Goal: Information Seeking & Learning: Learn about a topic

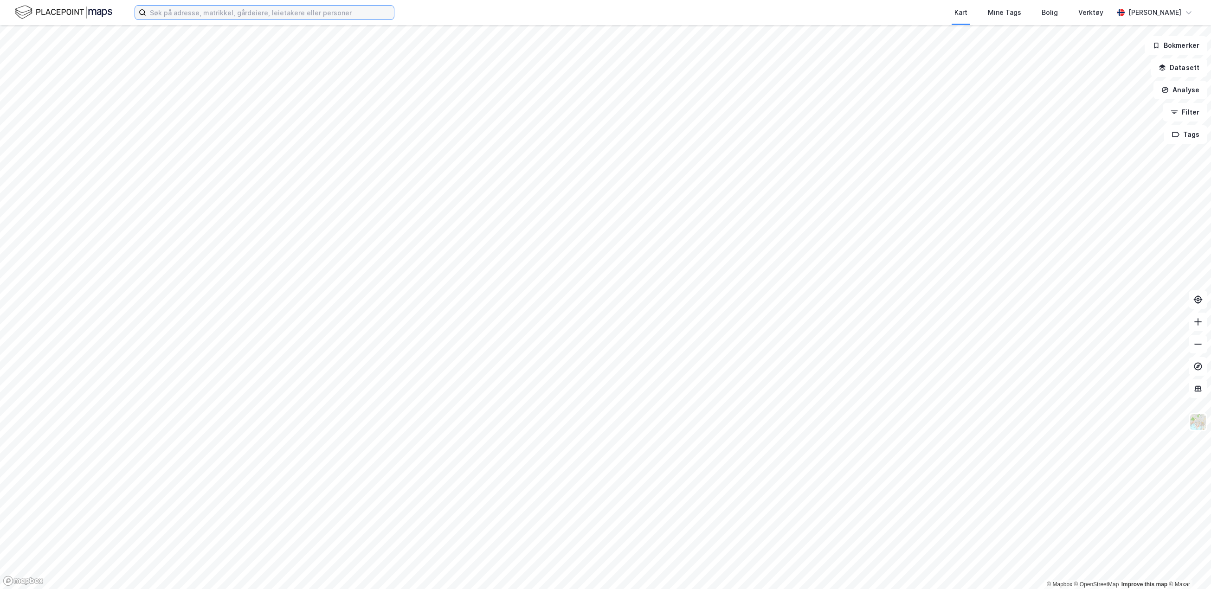
click at [265, 10] on input at bounding box center [270, 13] width 248 height 14
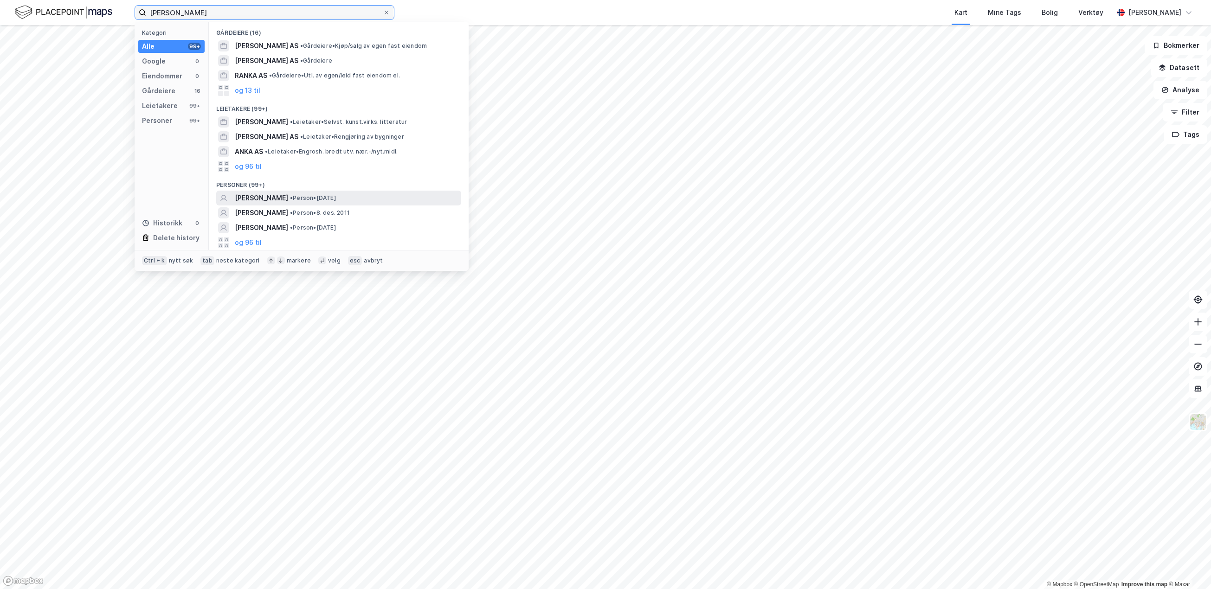
type input "[PERSON_NAME]"
click at [352, 193] on div "[PERSON_NAME] • Person • [DATE]" at bounding box center [347, 198] width 225 height 11
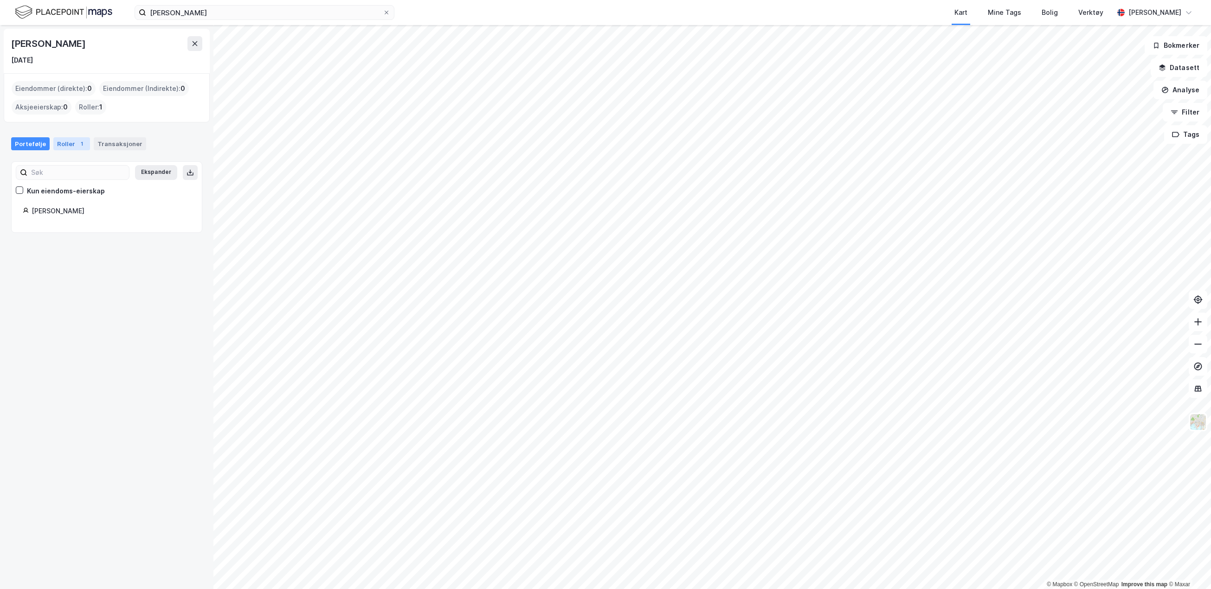
click at [69, 140] on div "Roller 1" at bounding box center [71, 143] width 37 height 13
click at [199, 43] on button at bounding box center [195, 43] width 15 height 15
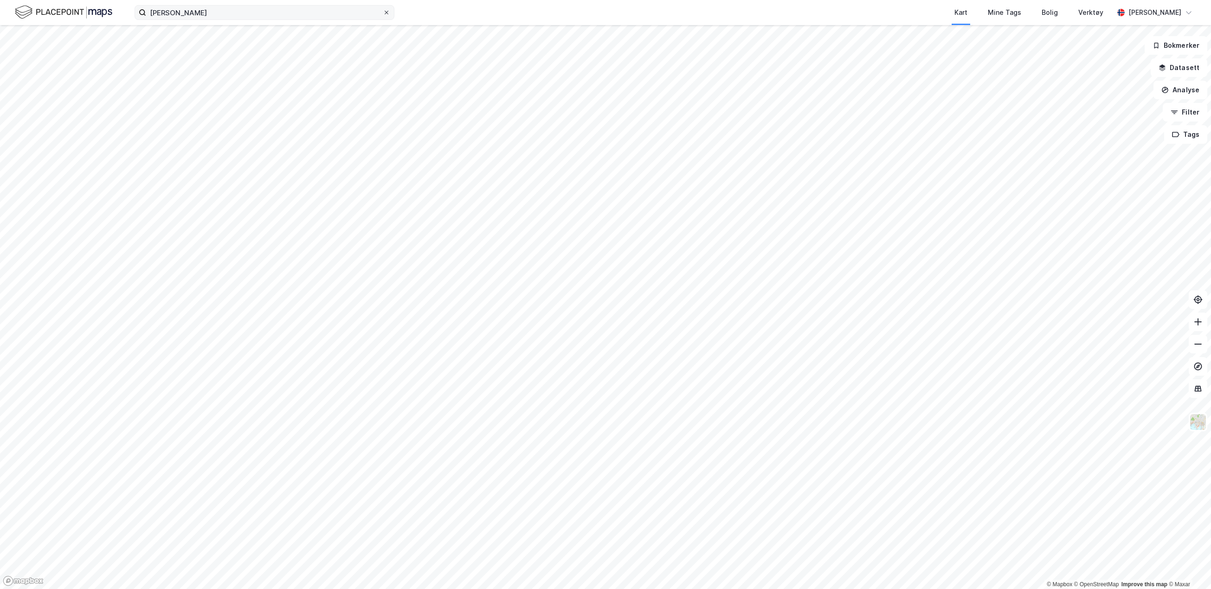
click at [388, 9] on div at bounding box center [387, 12] width 6 height 7
click at [383, 9] on input "[PERSON_NAME]" at bounding box center [264, 13] width 237 height 14
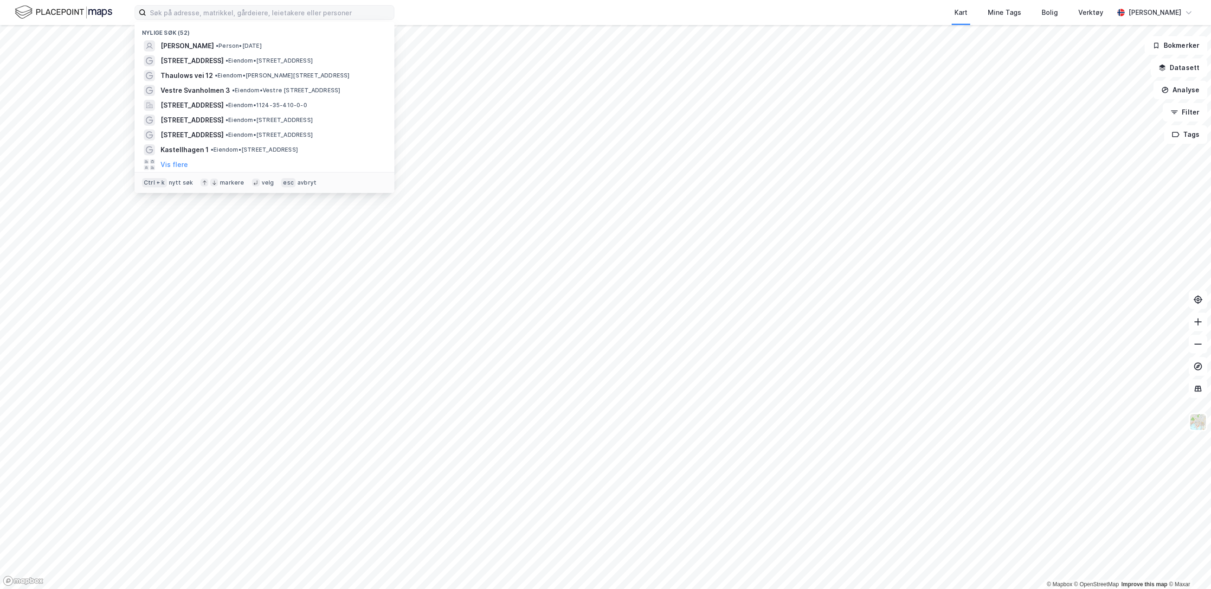
click at [829, 9] on div "Kart Mine Tags Bolig Verktøy" at bounding box center [776, 12] width 675 height 25
